Goal: Obtain resource: Obtain resource

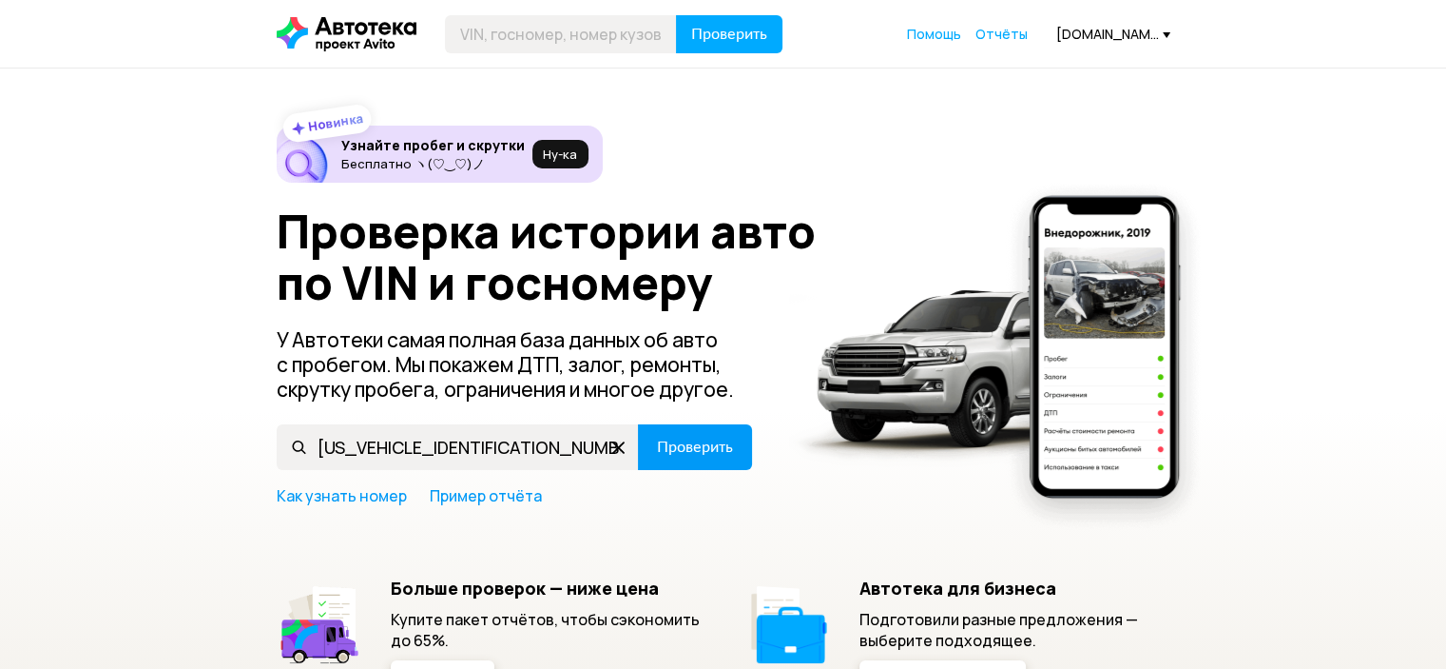
type input "[US_VEHICLE_IDENTIFICATION_NUMBER]"
click at [700, 440] on span "Проверить" at bounding box center [695, 446] width 76 height 15
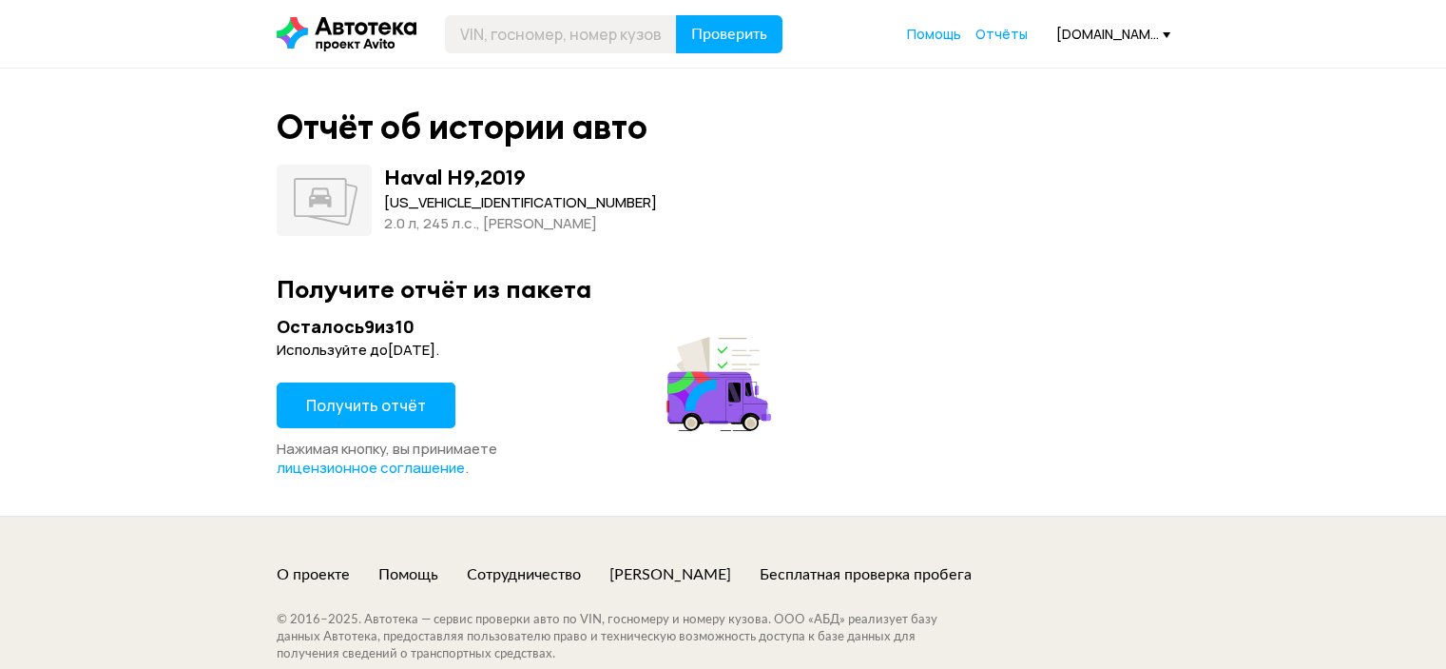
click at [401, 412] on span "Получить отчёт" at bounding box center [366, 405] width 120 height 21
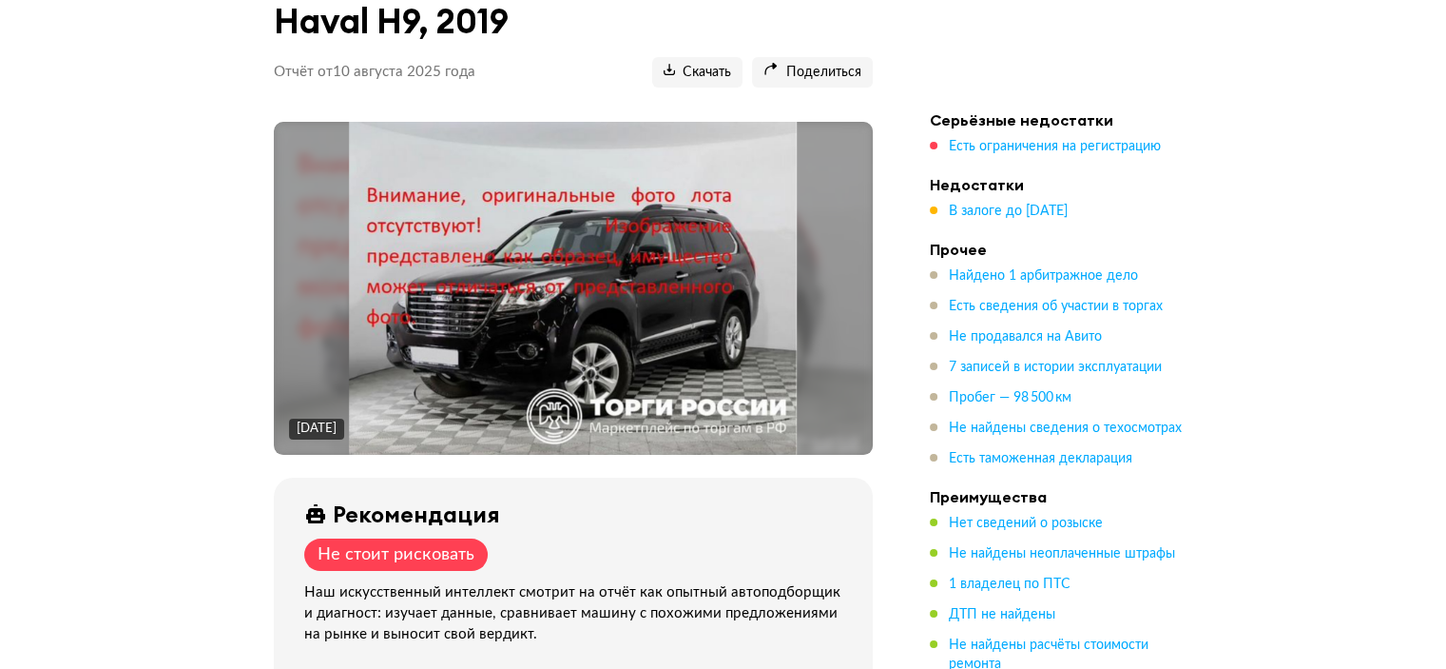
scroll to position [285, 0]
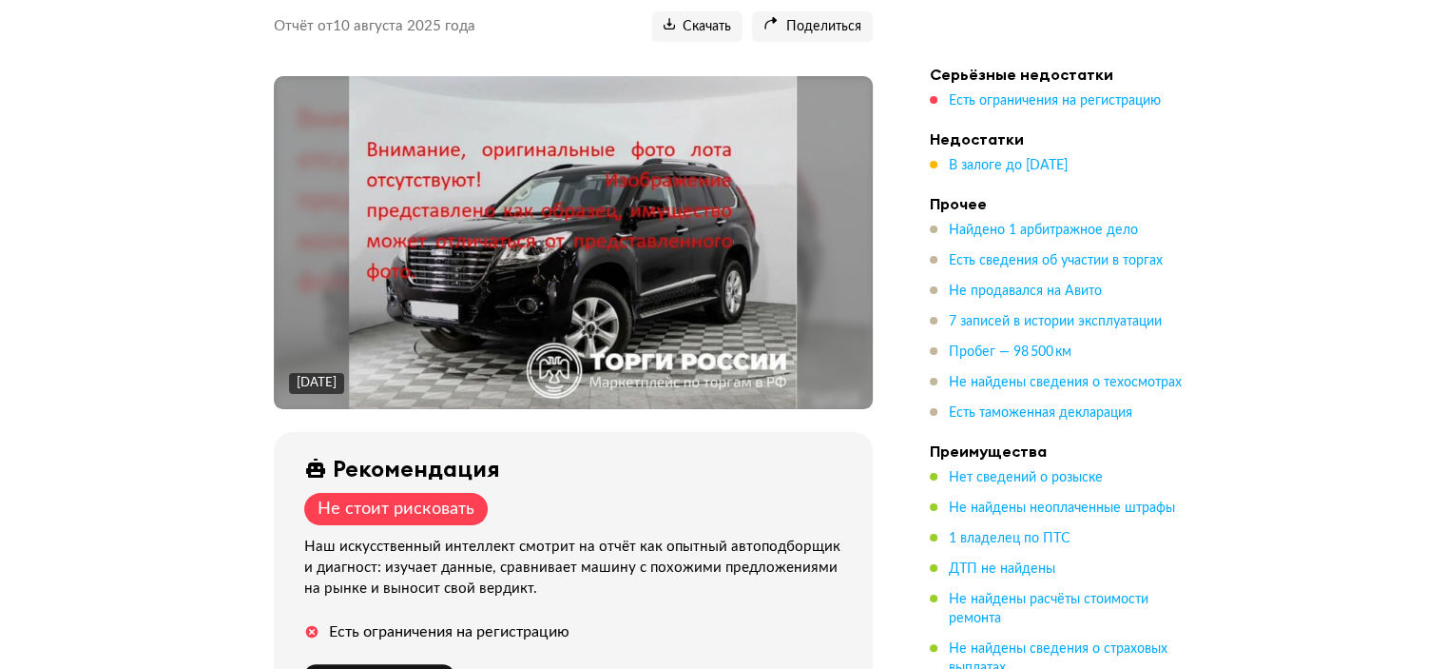
click at [722, 282] on img at bounding box center [573, 242] width 449 height 333
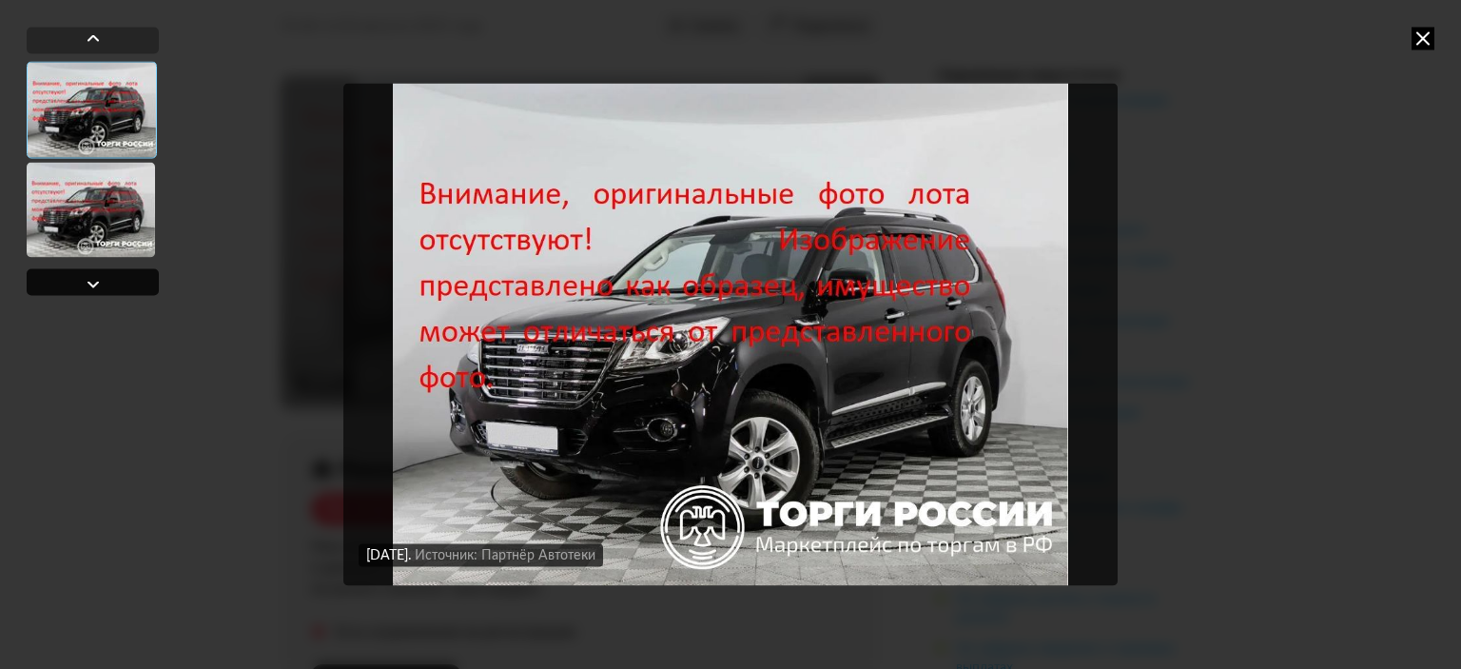
click at [114, 287] on div at bounding box center [93, 281] width 132 height 27
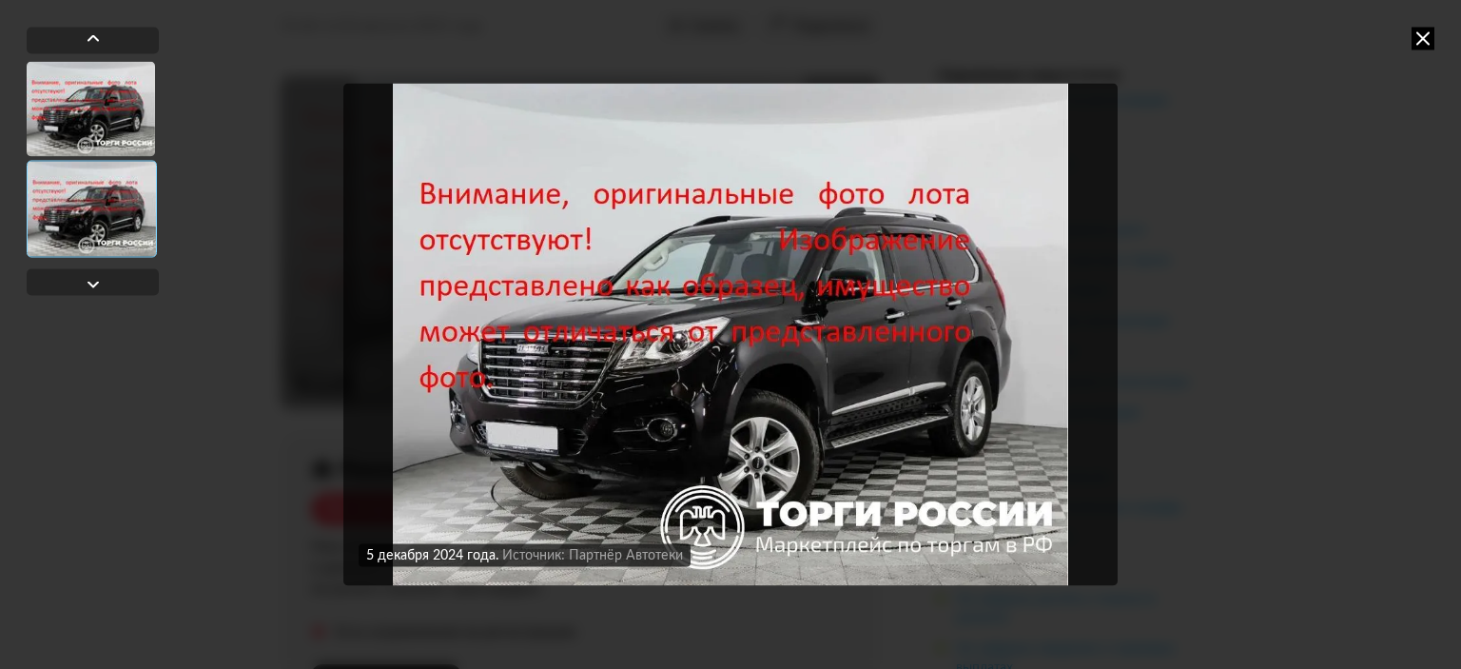
click at [1418, 37] on icon at bounding box center [1422, 38] width 23 height 23
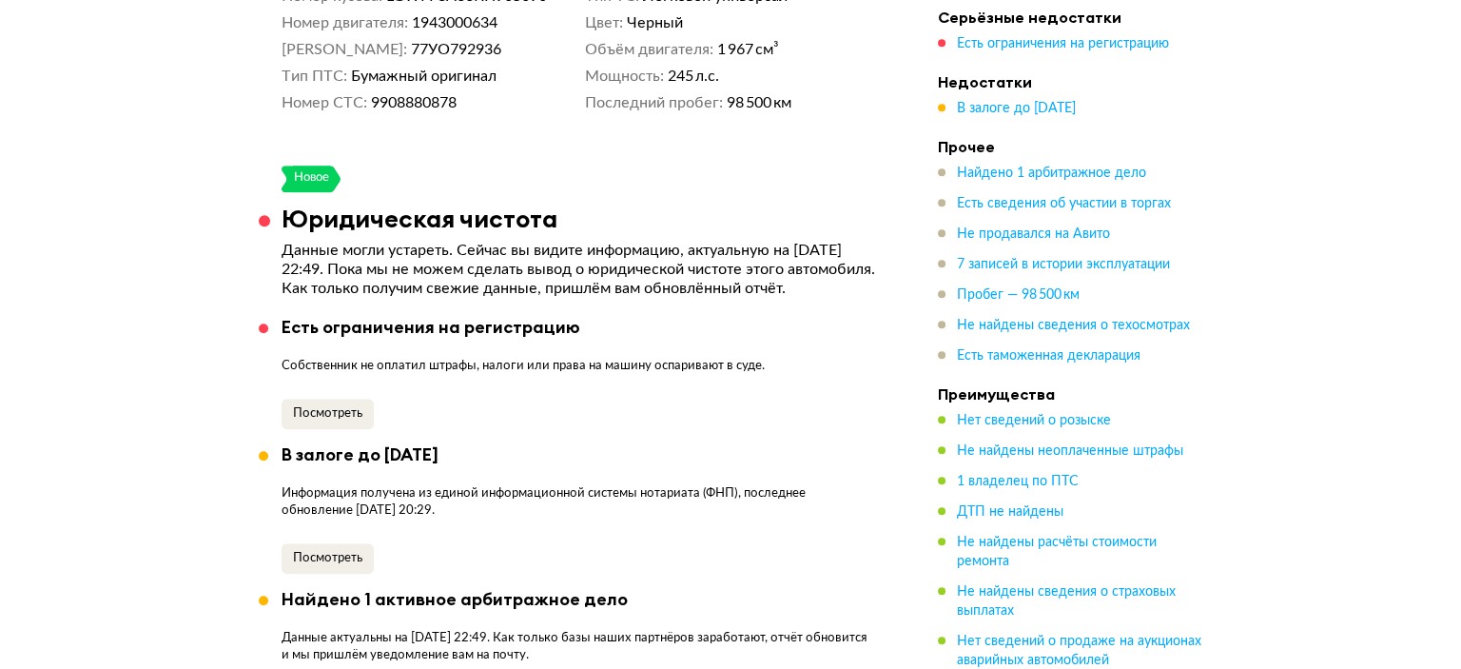
scroll to position [1141, 0]
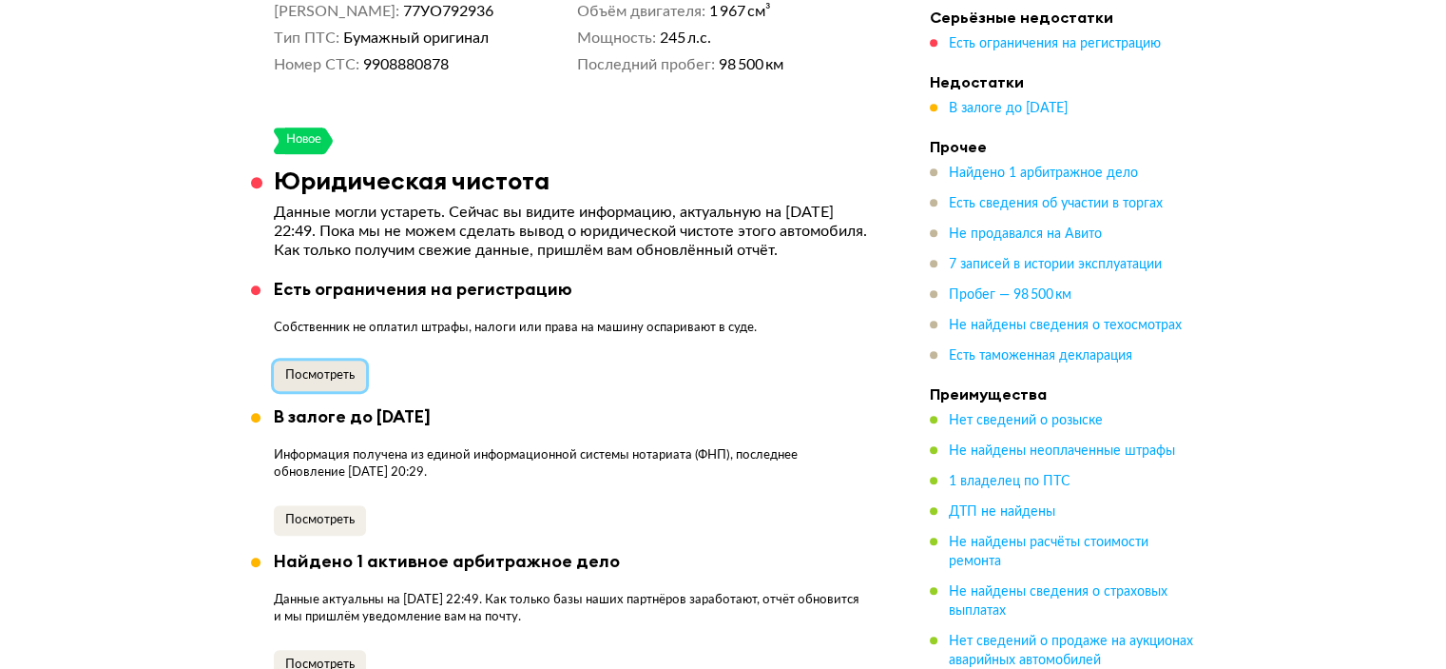
click at [322, 381] on span "Посмотреть" at bounding box center [319, 375] width 69 height 12
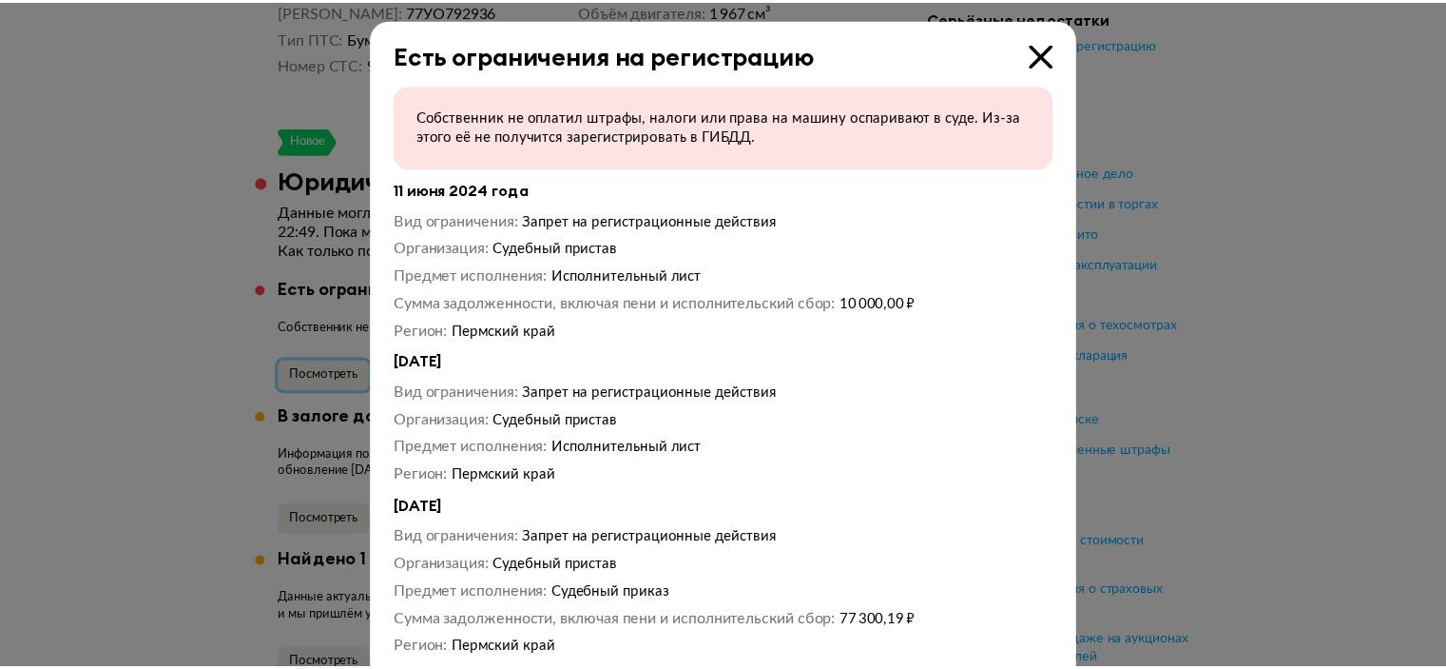
scroll to position [0, 0]
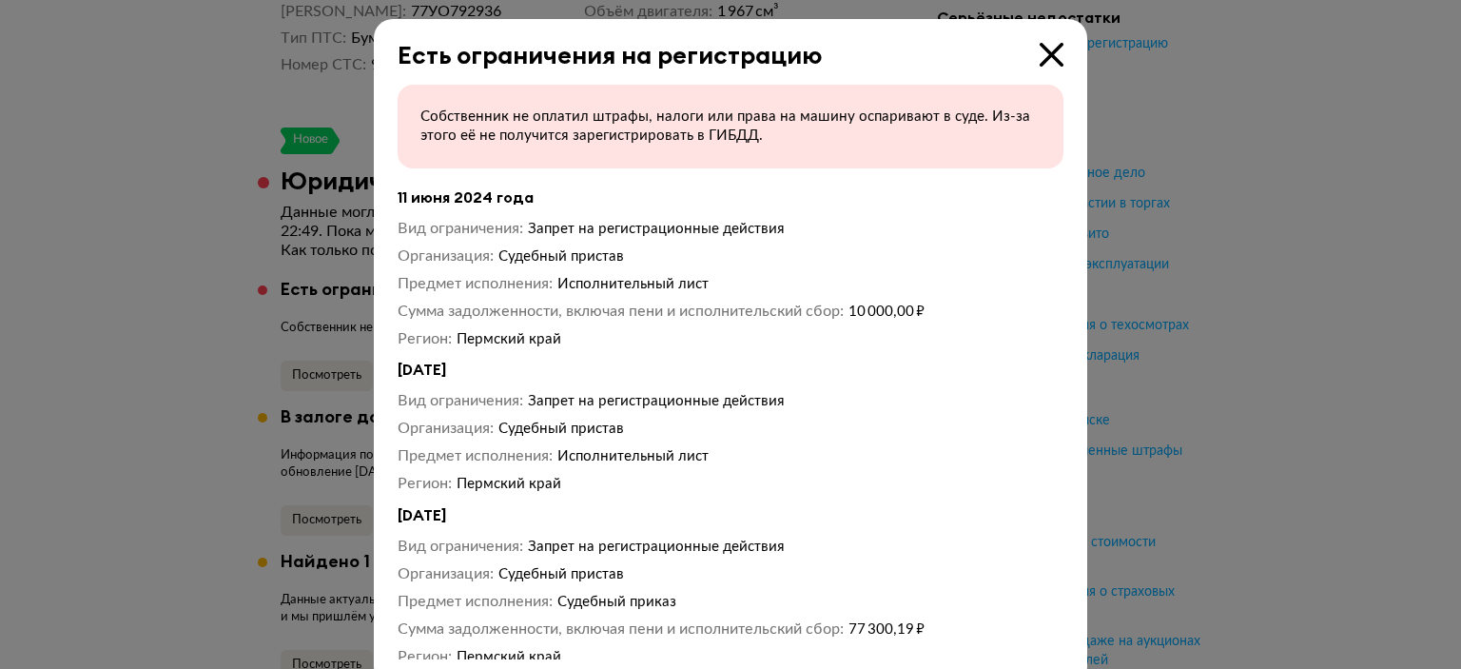
click at [1046, 52] on icon at bounding box center [1051, 55] width 24 height 24
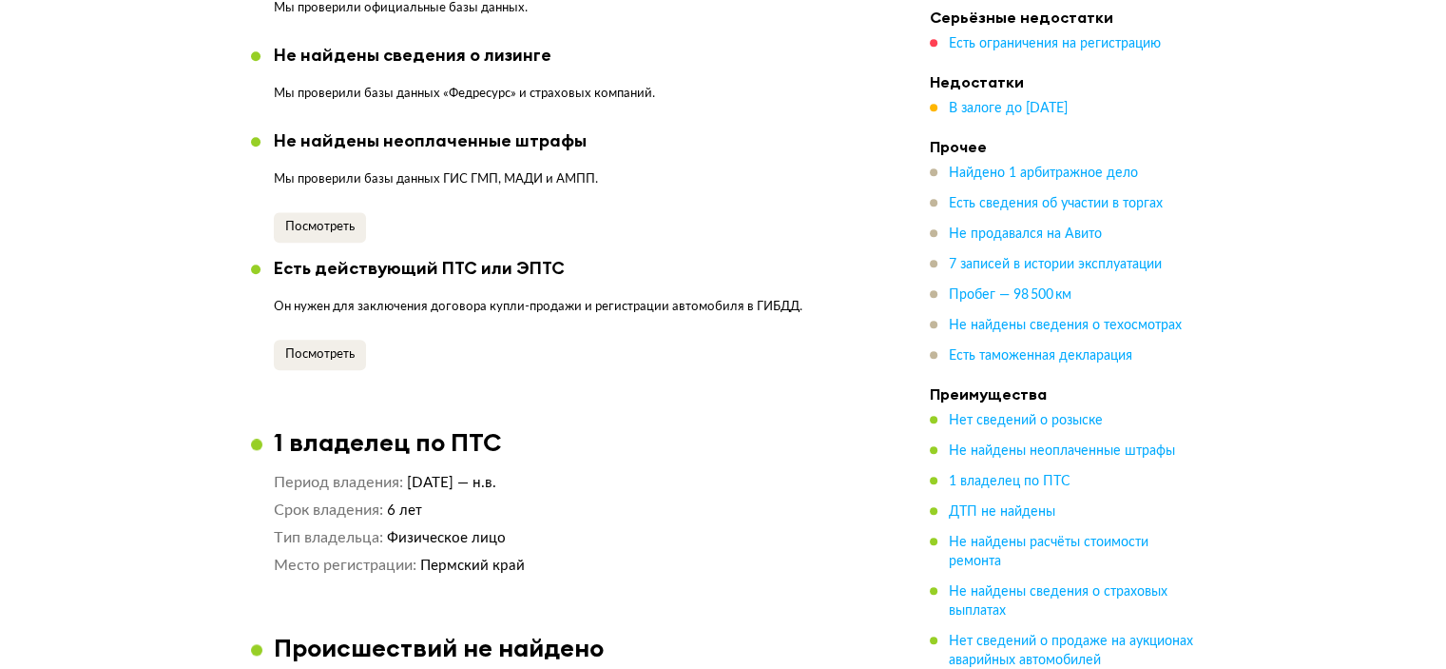
scroll to position [1997, 0]
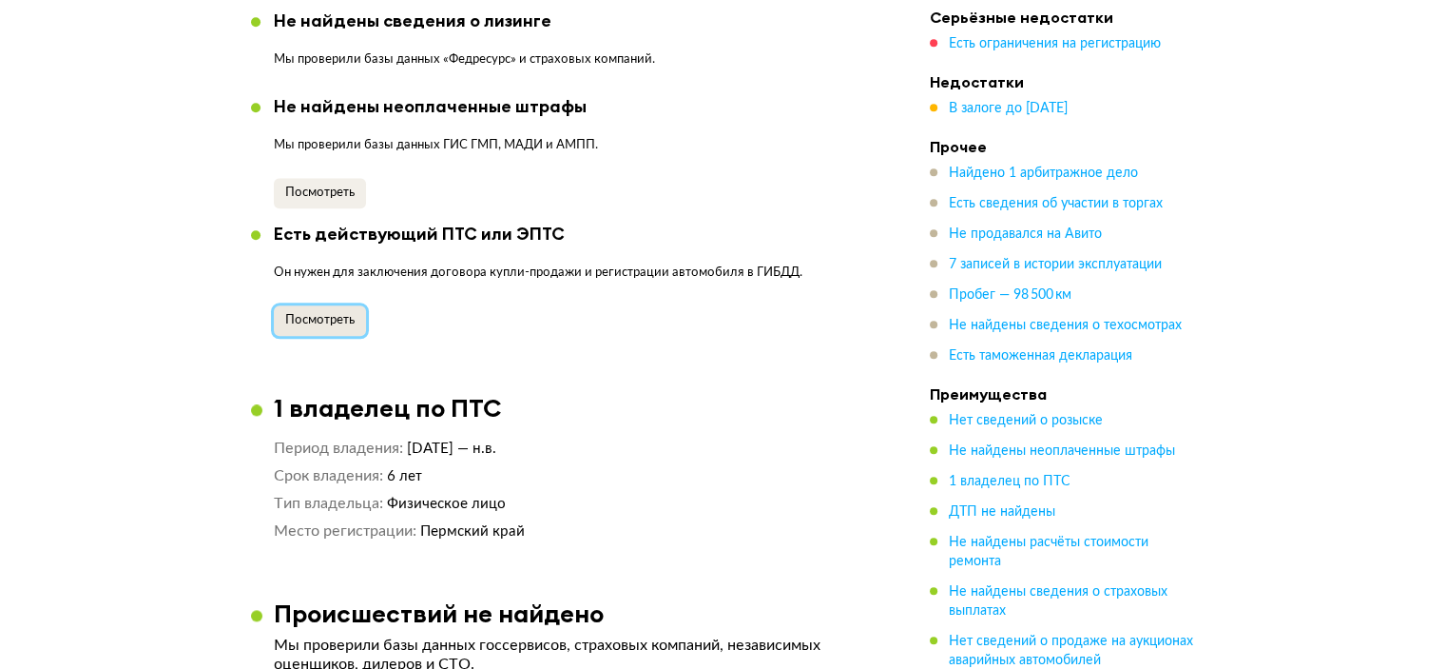
click at [340, 326] on span "Посмотреть" at bounding box center [319, 320] width 69 height 12
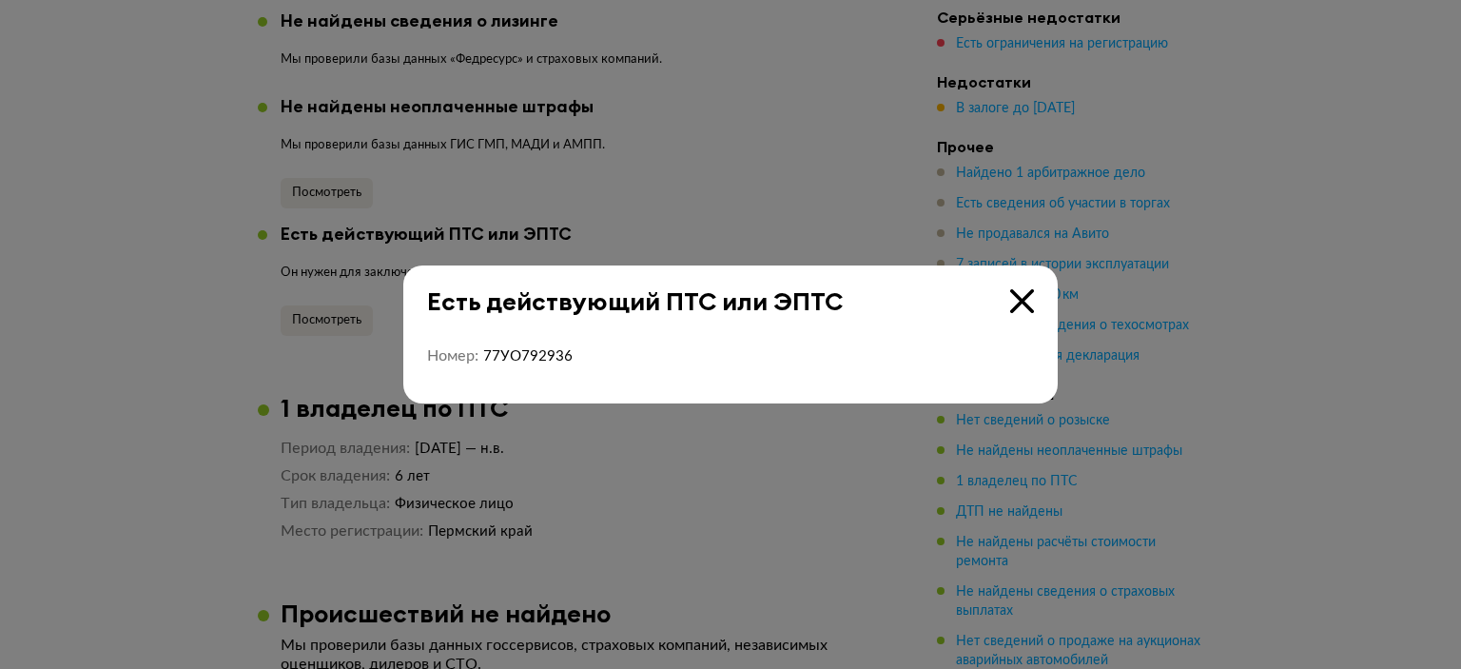
click at [1019, 300] on icon at bounding box center [1022, 301] width 24 height 24
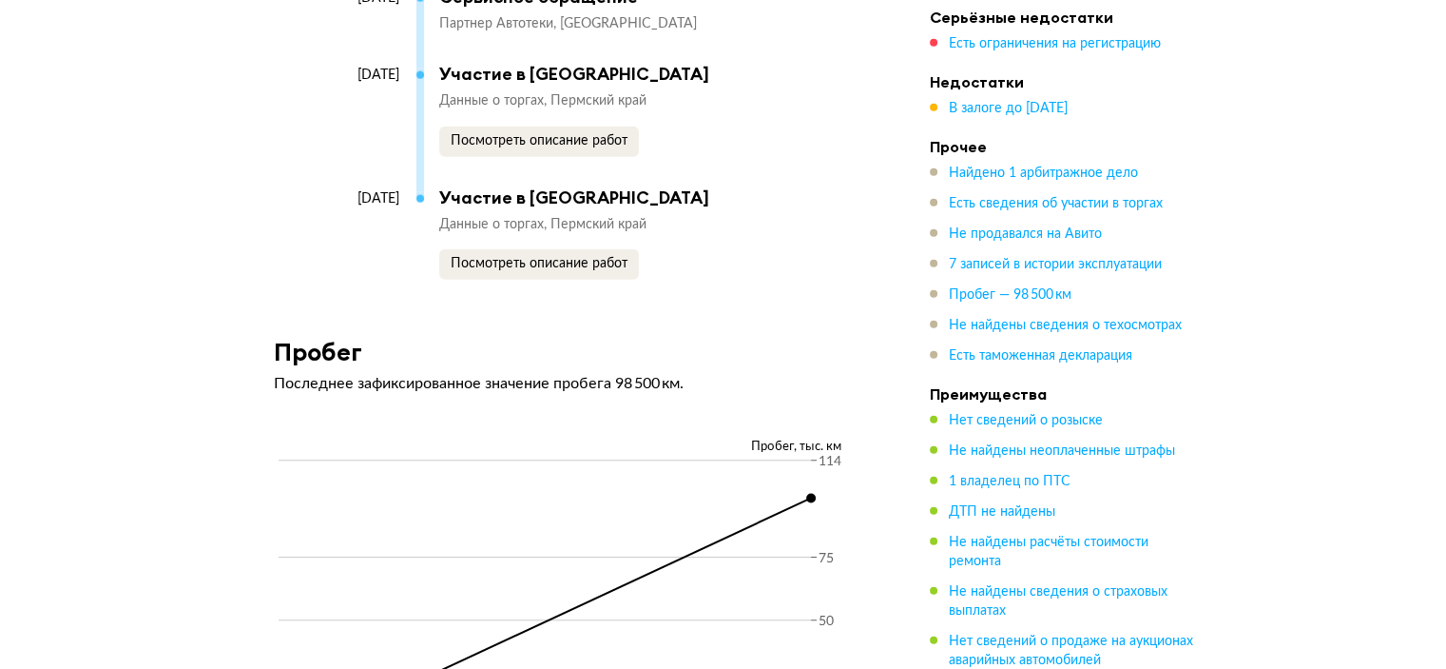
scroll to position [5135, 0]
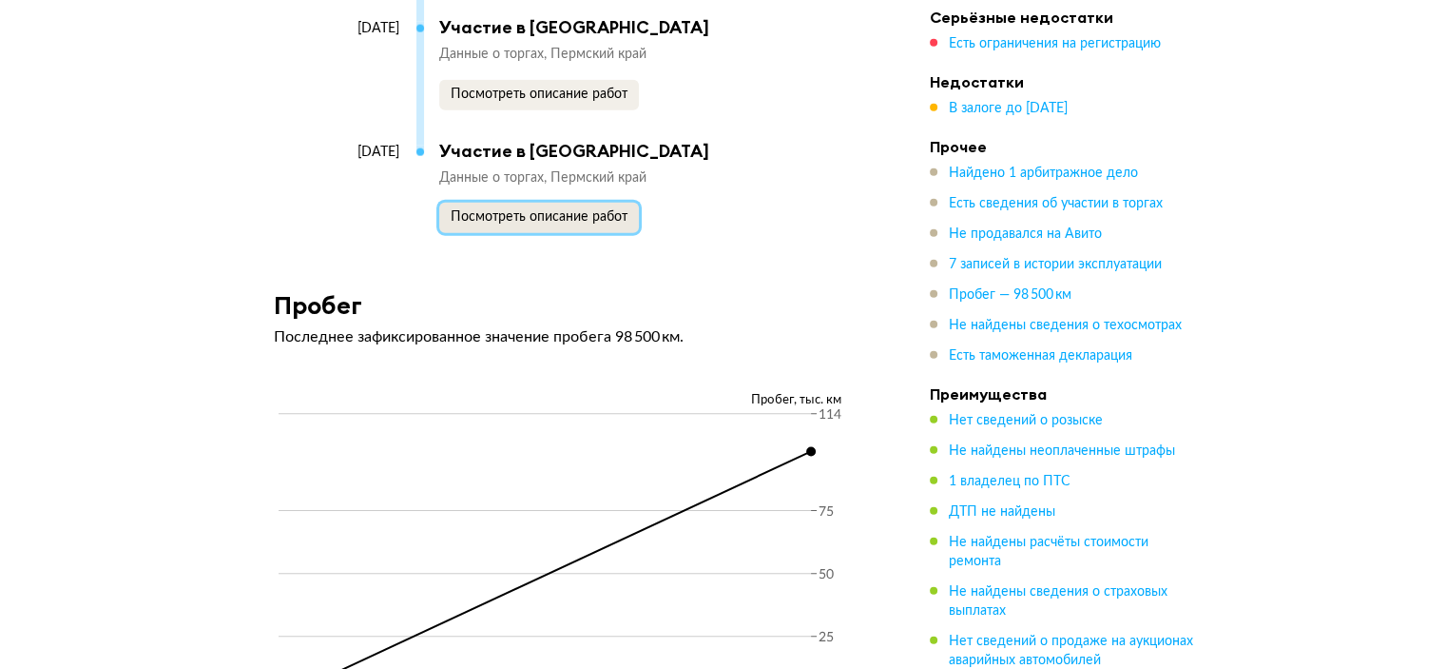
click at [594, 223] on span "Посмотреть описание работ" at bounding box center [539, 216] width 177 height 13
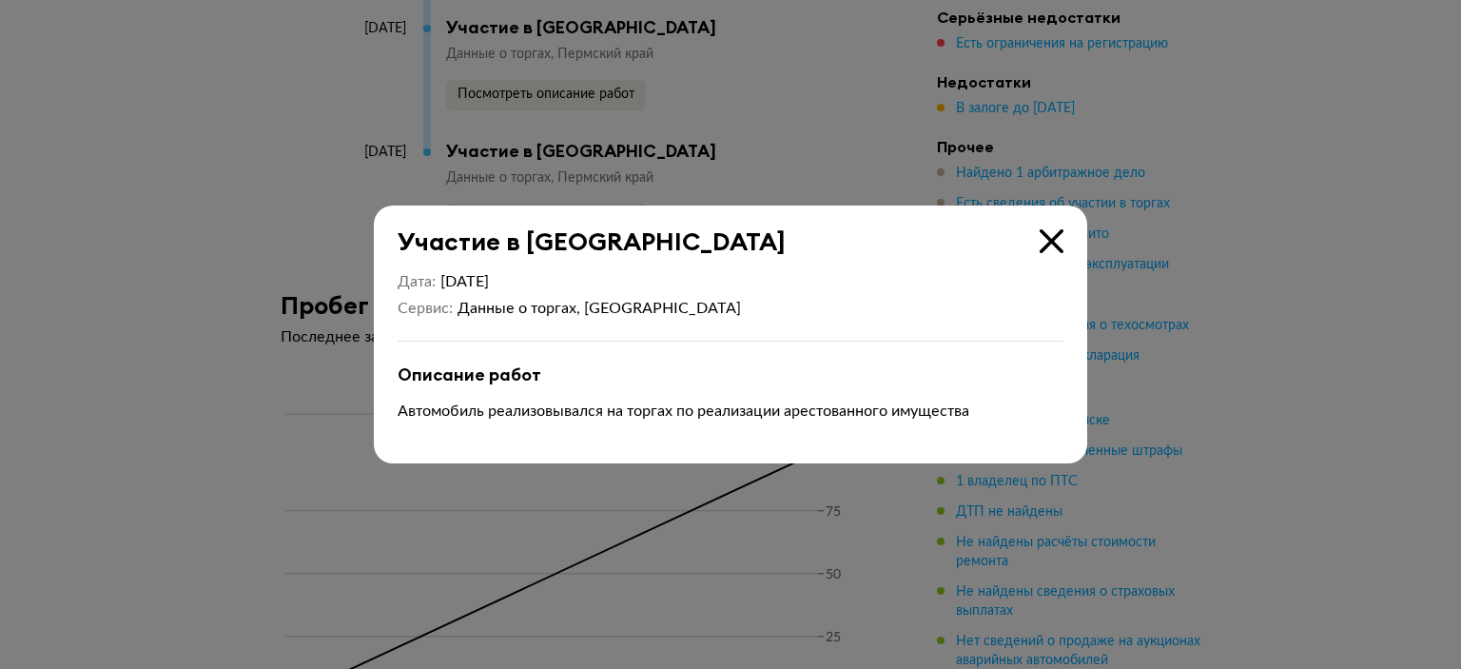
click at [1054, 247] on icon at bounding box center [1051, 241] width 24 height 24
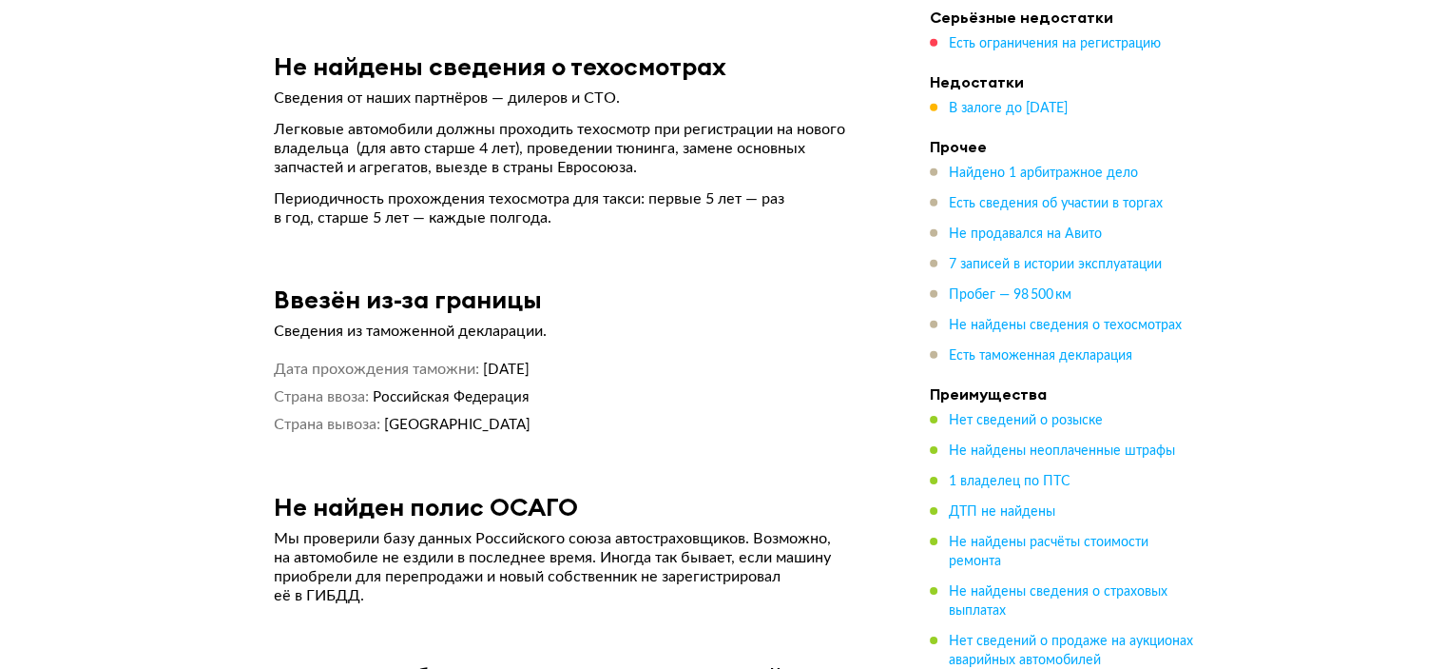
scroll to position [5896, 0]
